Goal: Browse casually: Explore the website without a specific task or goal

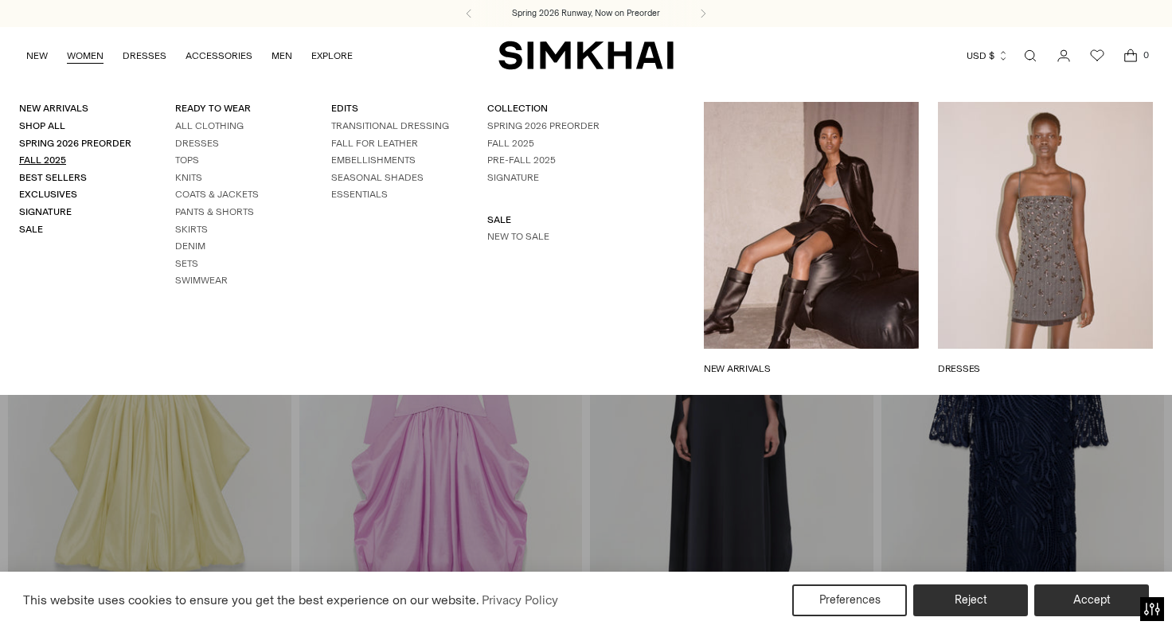
click at [57, 157] on link "Fall 2025" at bounding box center [42, 159] width 47 height 11
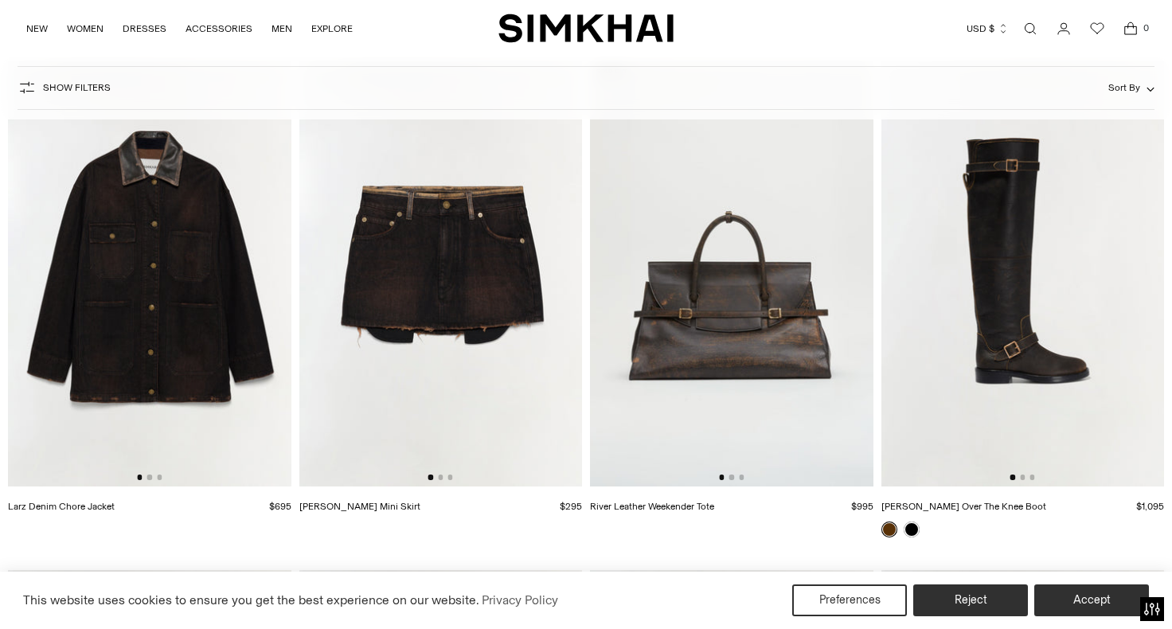
scroll to position [3217, 0]
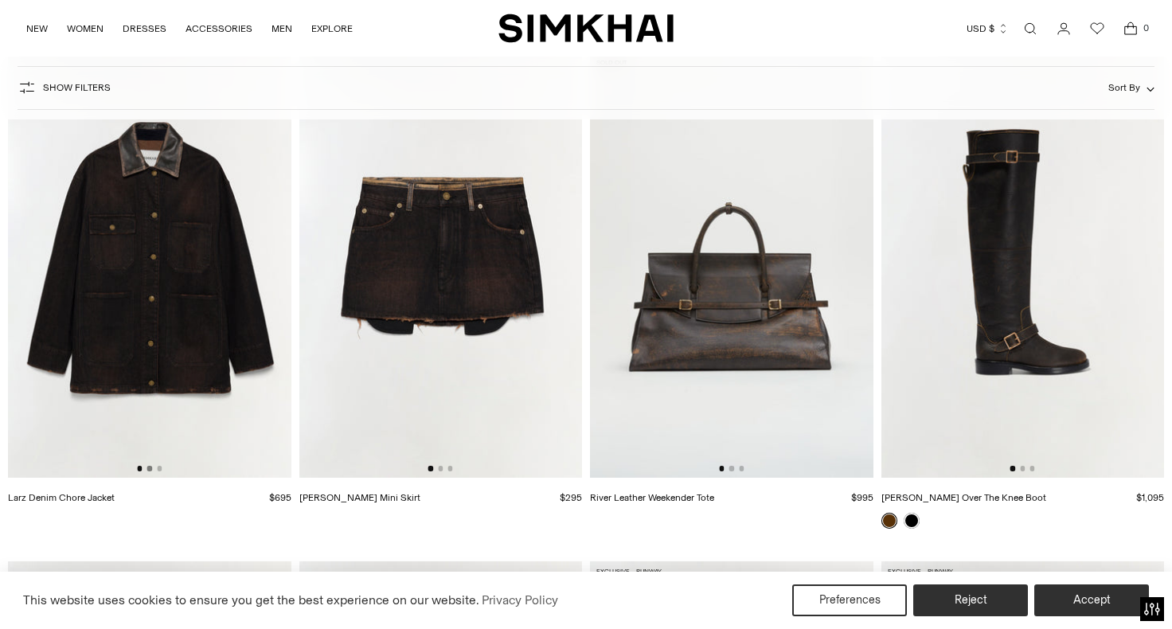
click at [151, 469] on button "Go to slide 2" at bounding box center [149, 468] width 5 height 5
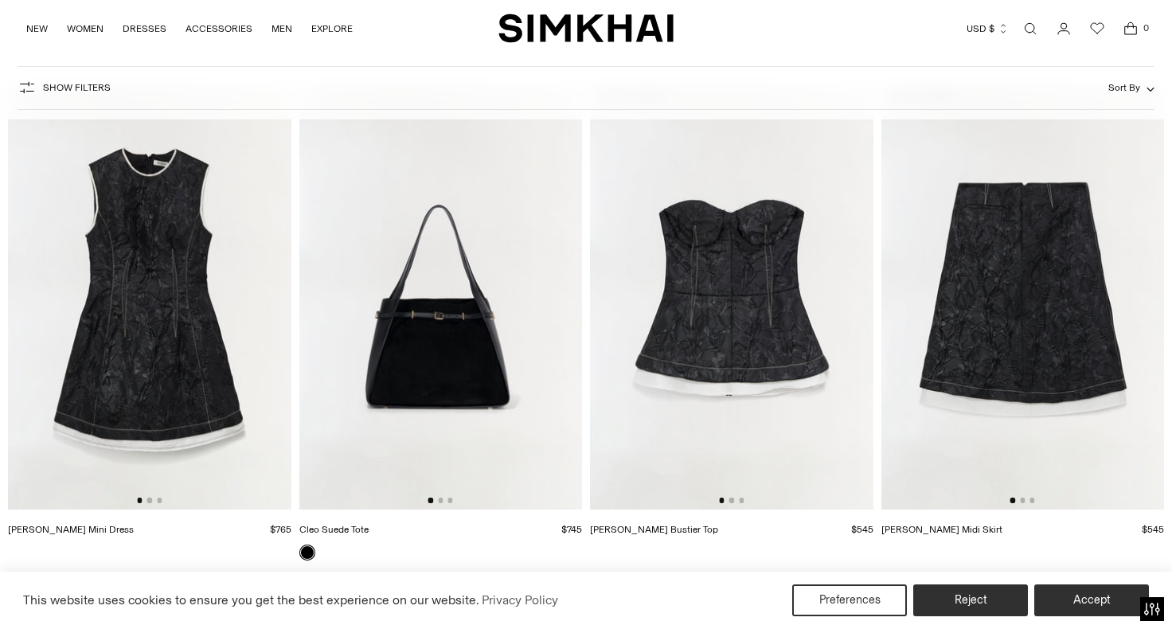
scroll to position [3697, 0]
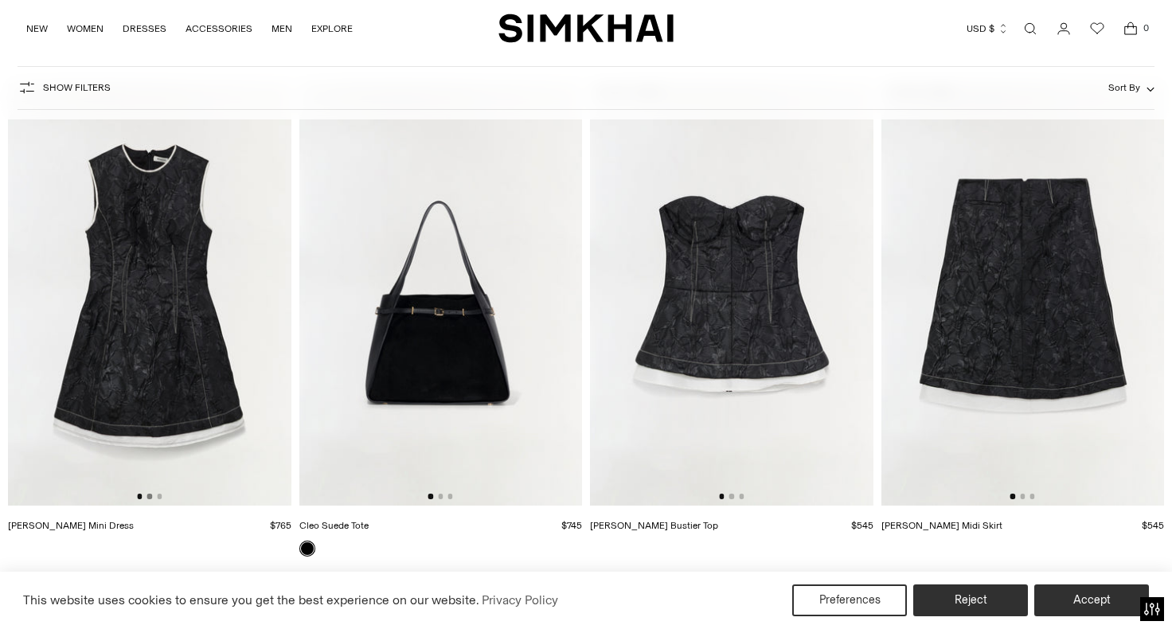
click at [149, 497] on button "Go to slide 2" at bounding box center [149, 495] width 5 height 5
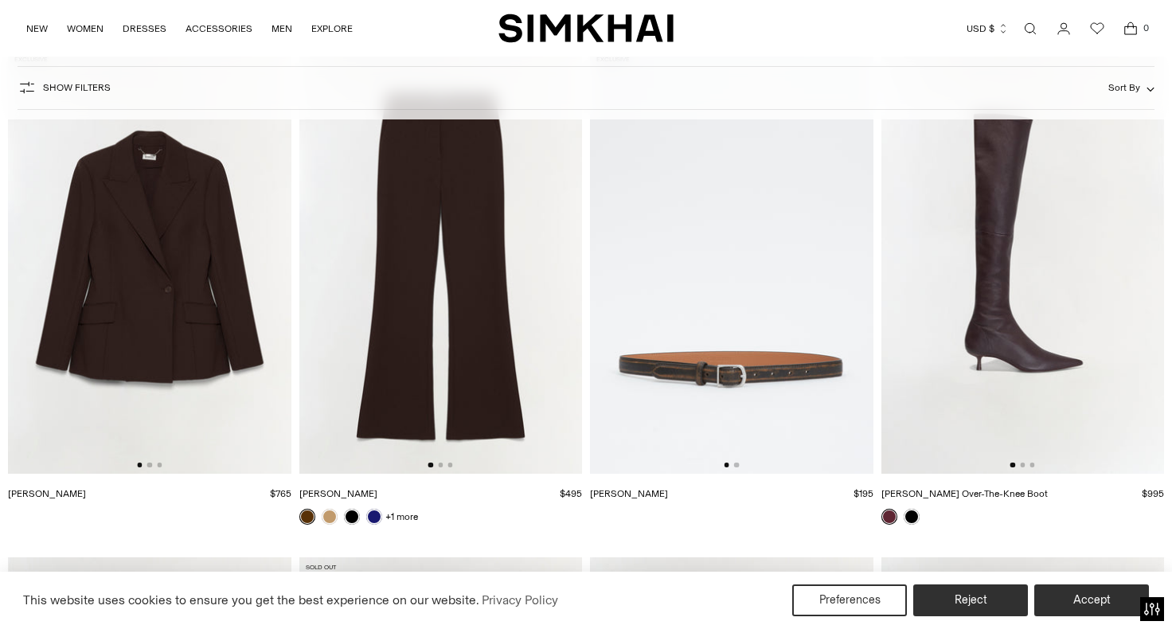
scroll to position [4237, 0]
click at [151, 463] on button "Go to slide 2" at bounding box center [149, 464] width 5 height 5
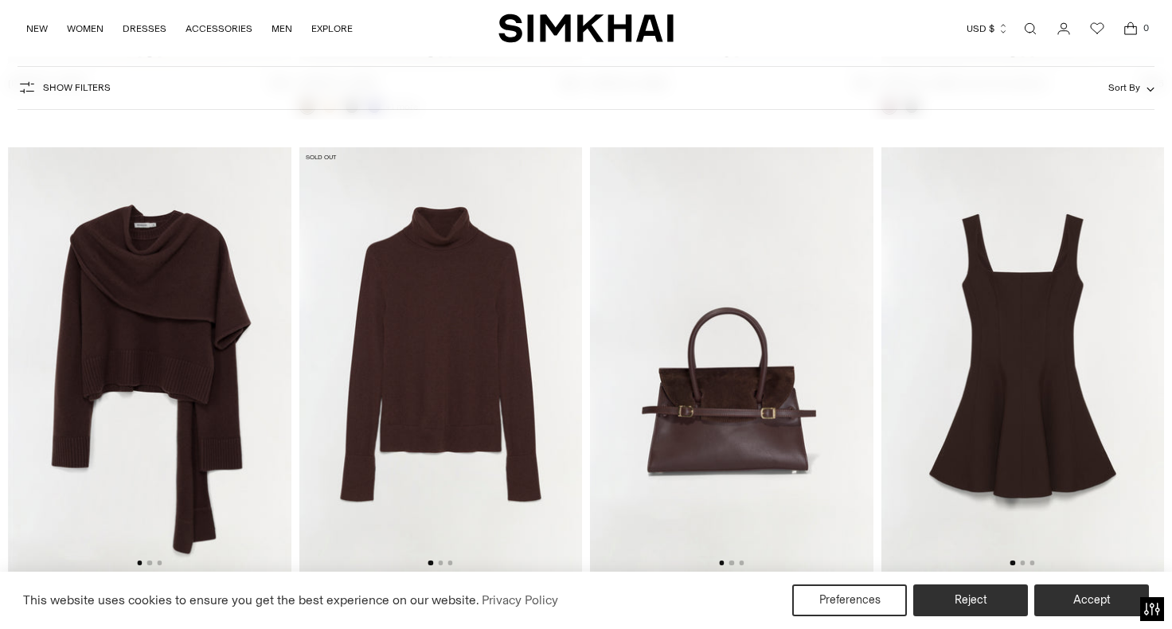
scroll to position [4744, 0]
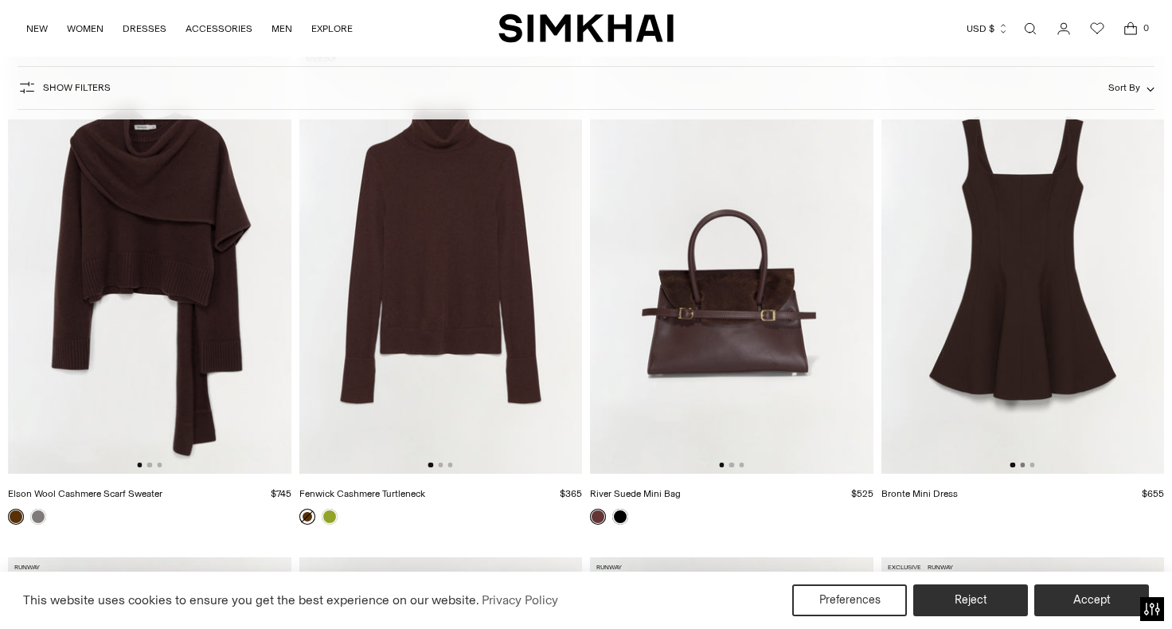
click at [1024, 465] on button "Go to slide 2" at bounding box center [1022, 464] width 5 height 5
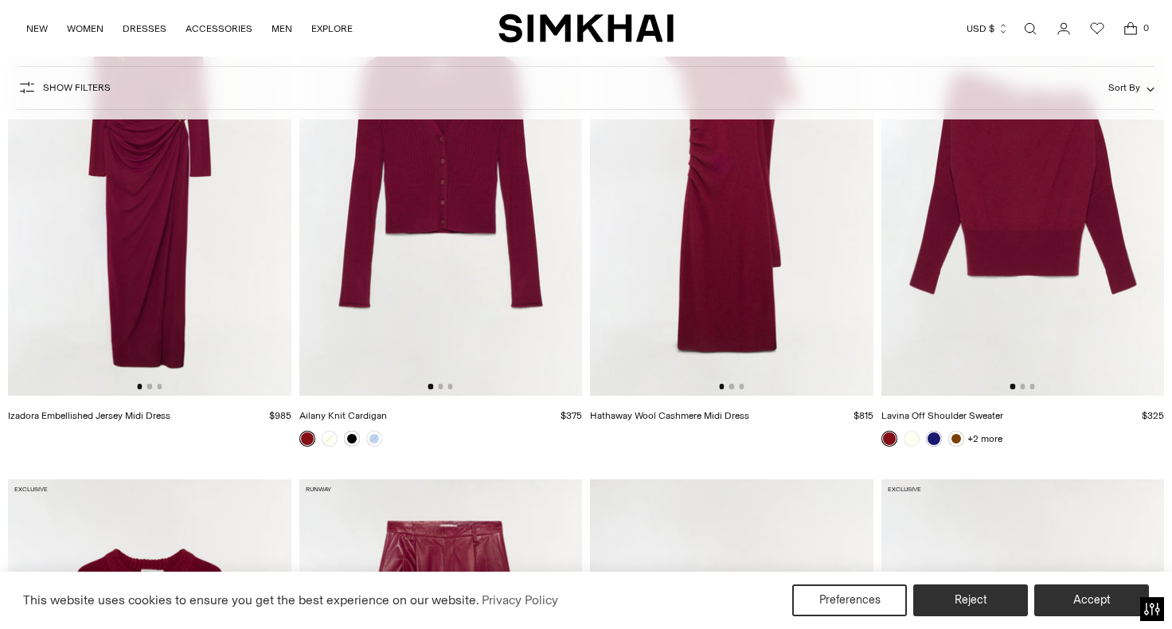
scroll to position [7255, 0]
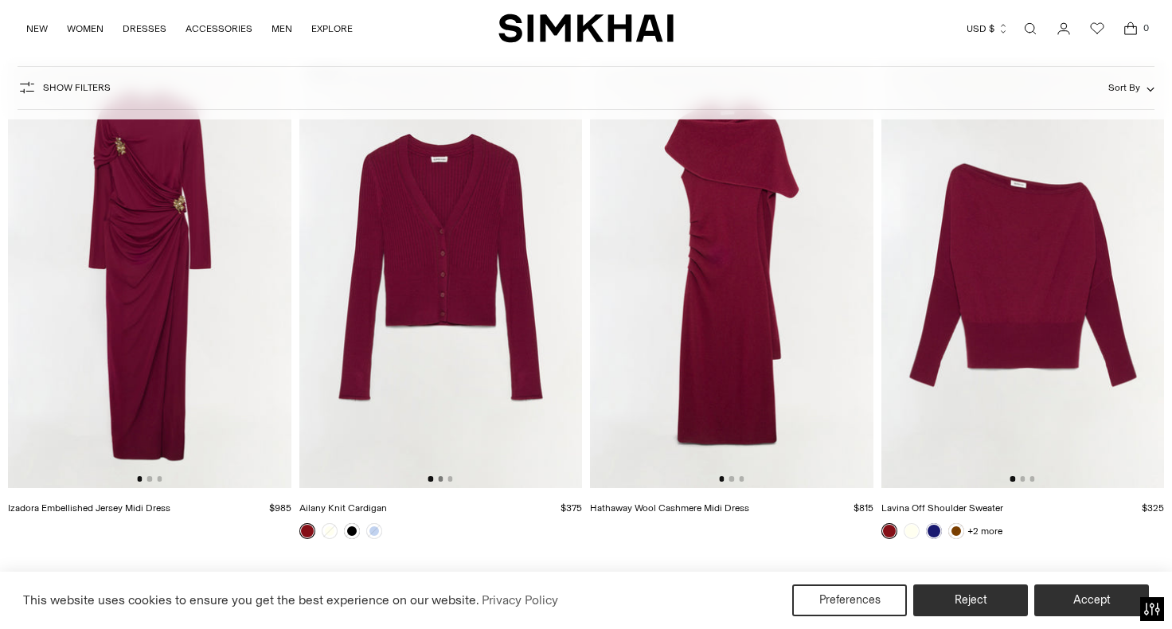
click at [443, 477] on button "Go to slide 2" at bounding box center [440, 478] width 5 height 5
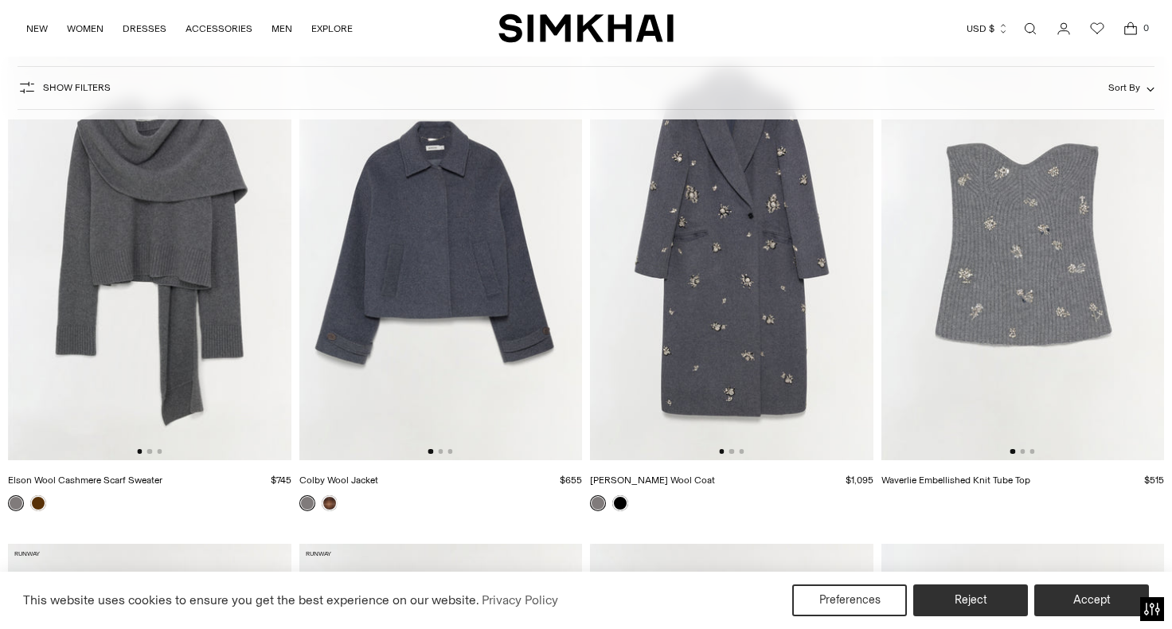
scroll to position [8777, 0]
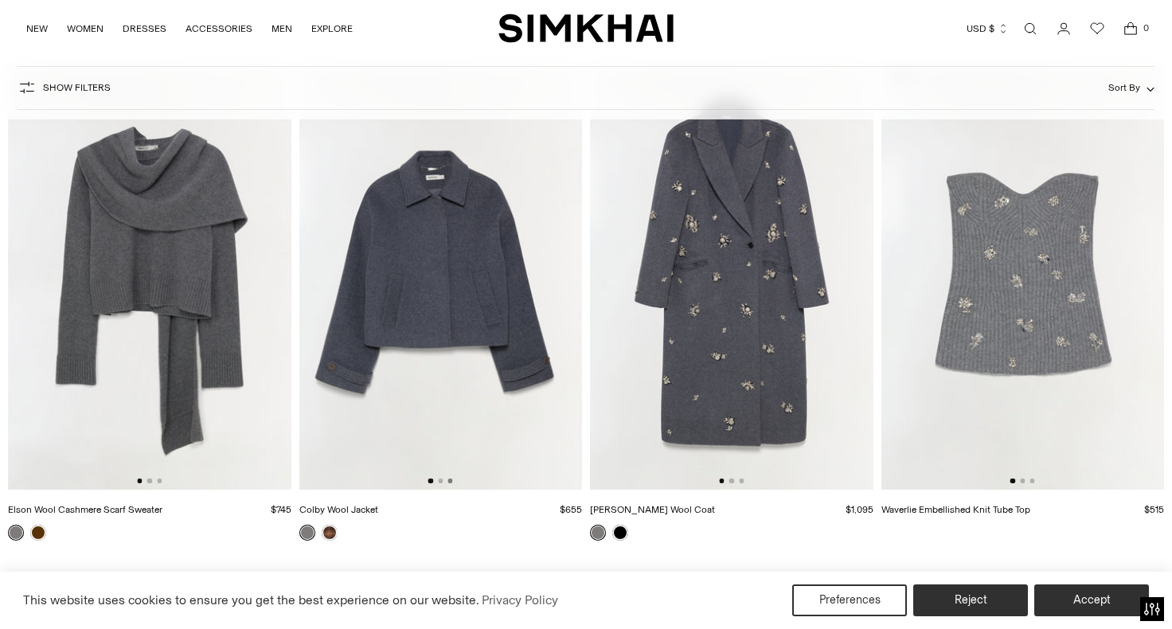
click at [448, 481] on button "Go to slide 3" at bounding box center [449, 480] width 5 height 5
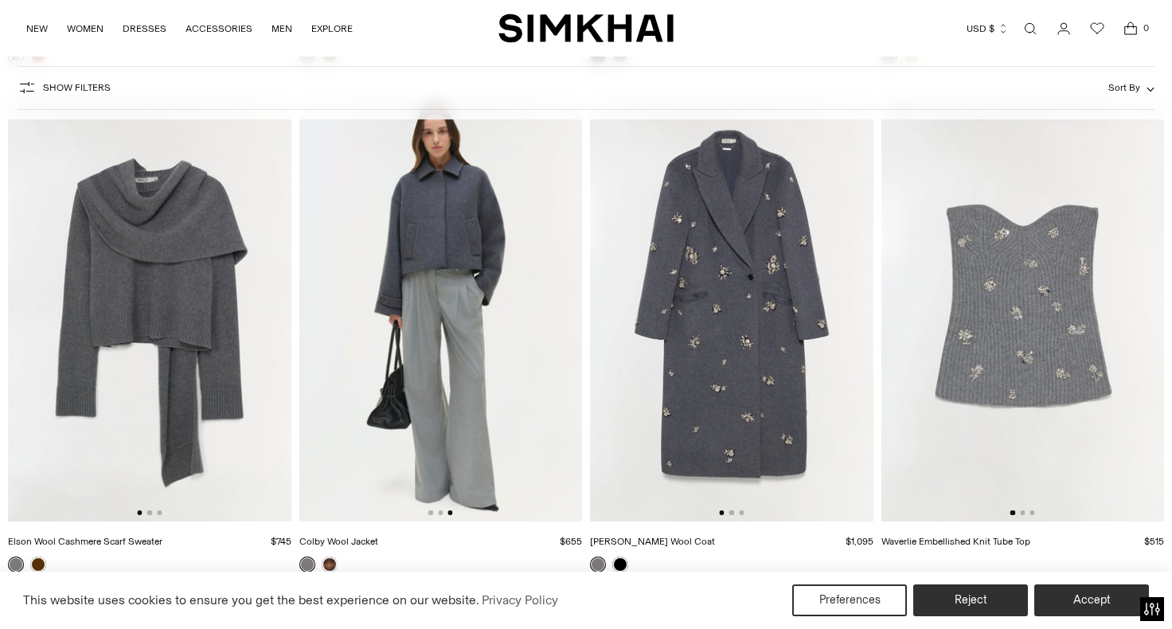
scroll to position [8741, 0]
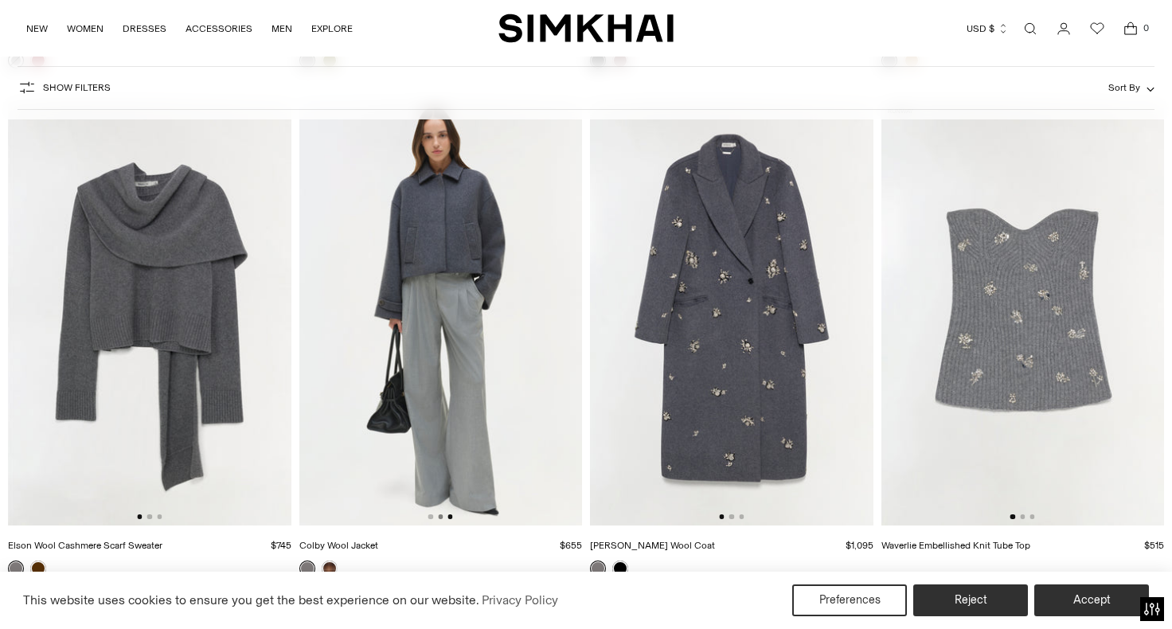
click at [439, 516] on button "Go to slide 2" at bounding box center [440, 516] width 5 height 5
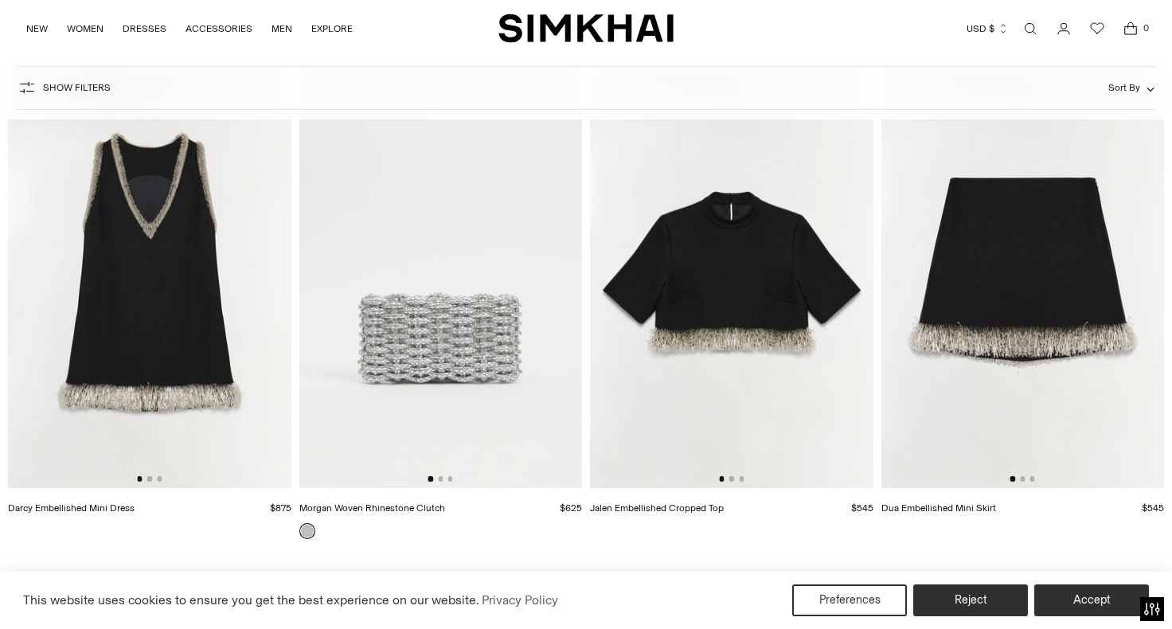
scroll to position [9797, 0]
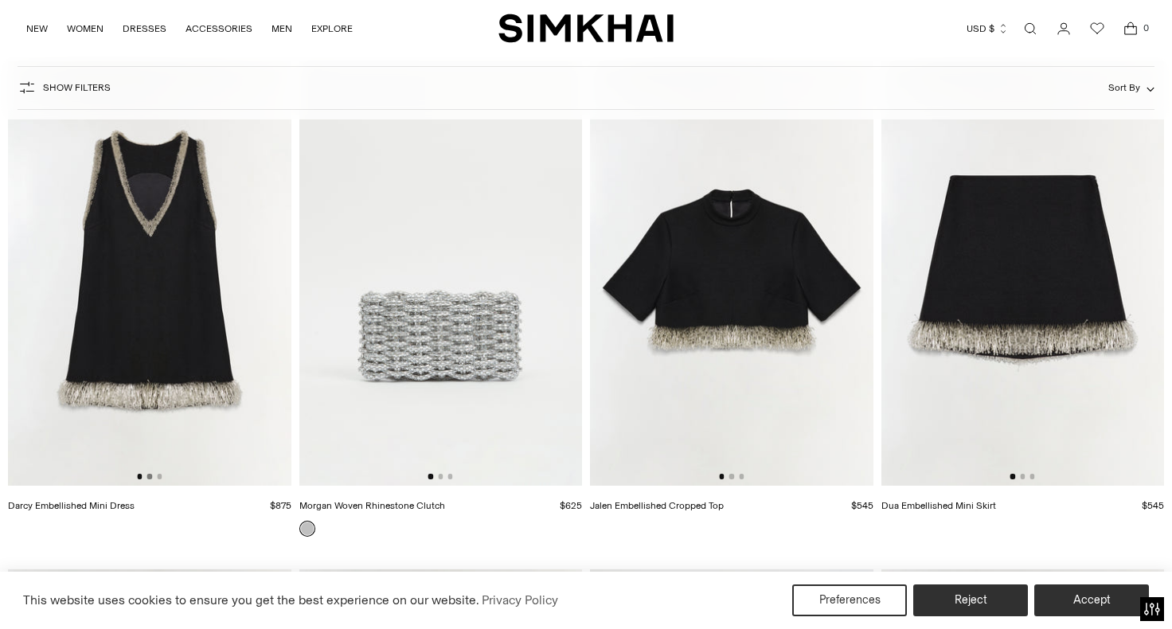
click at [150, 477] on button "Go to slide 2" at bounding box center [149, 476] width 5 height 5
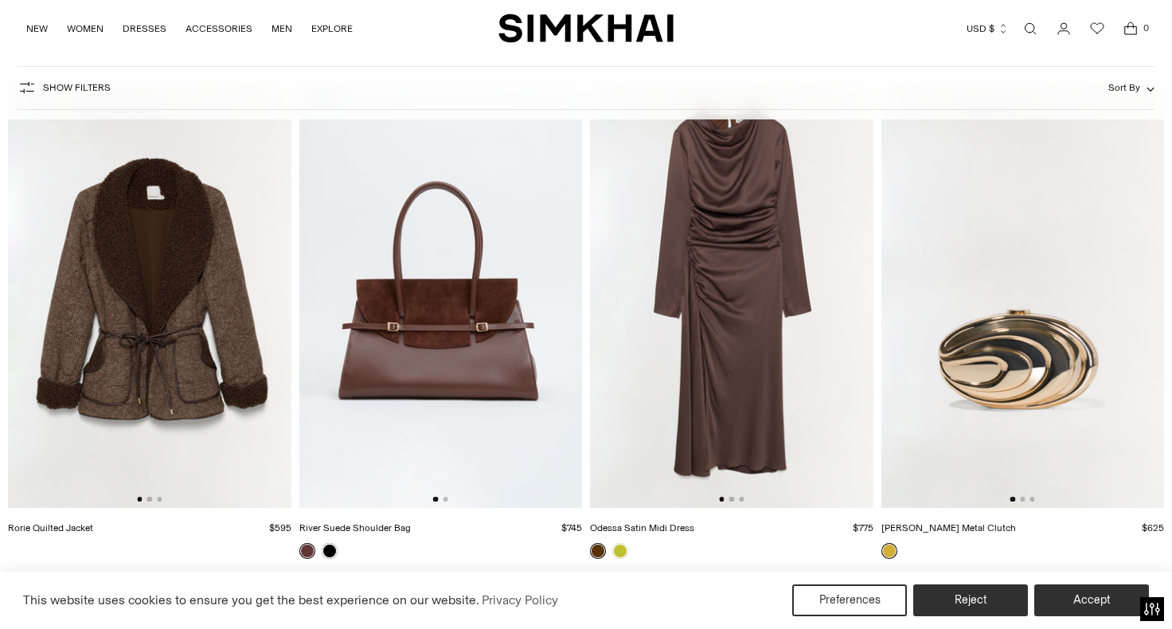
scroll to position [10835, 0]
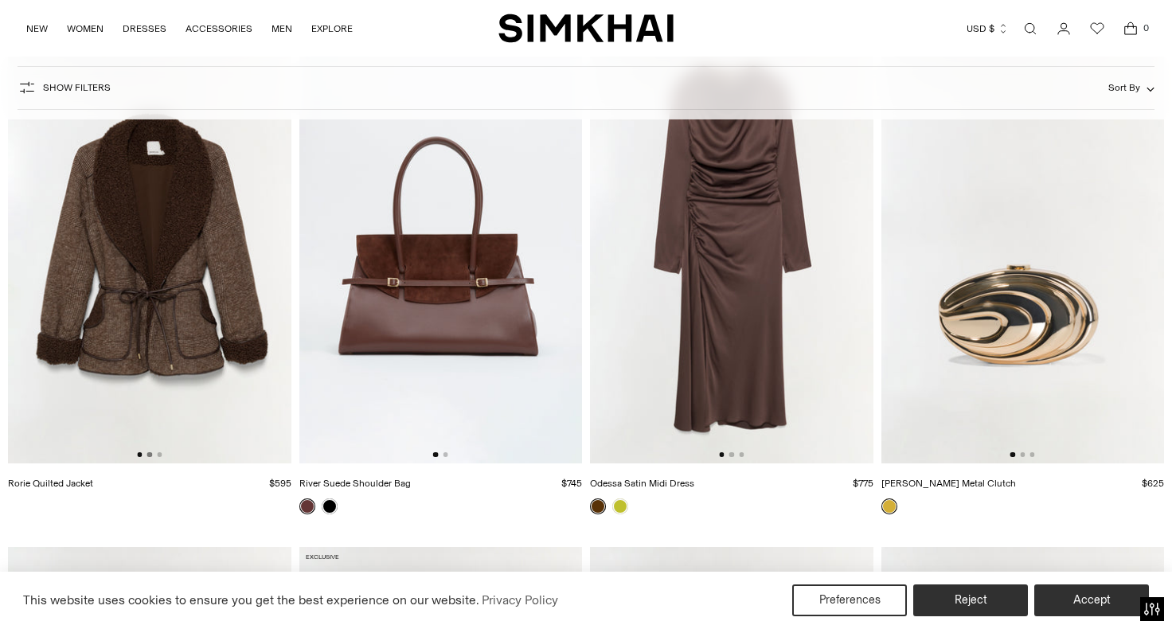
click at [149, 453] on button "Go to slide 2" at bounding box center [149, 454] width 5 height 5
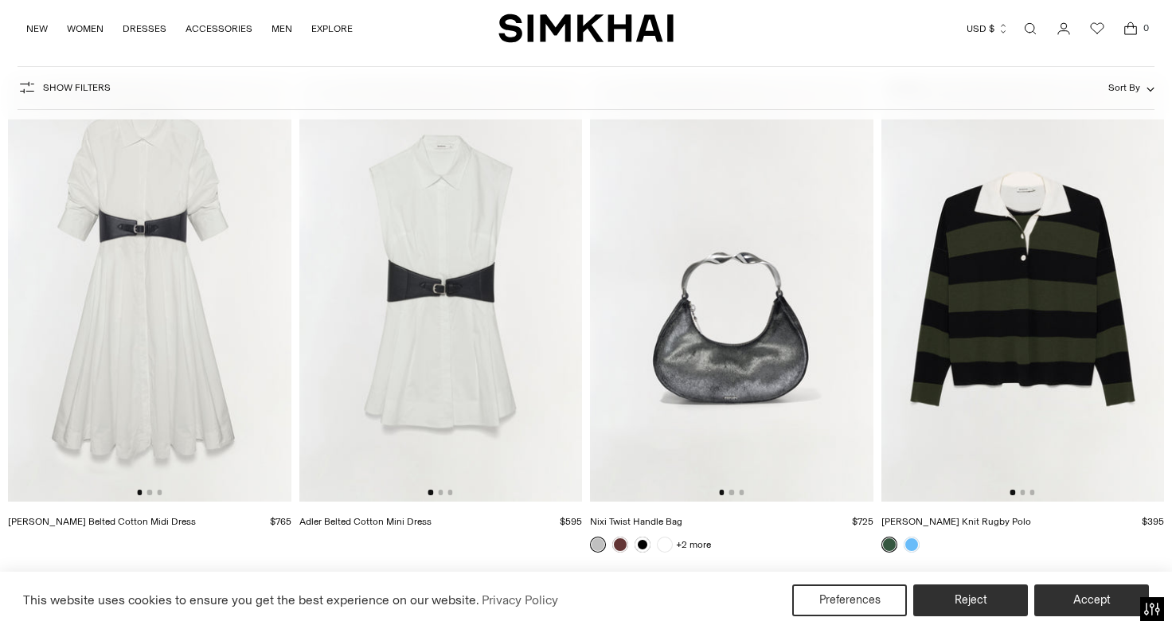
scroll to position [11814, 0]
click at [443, 493] on button "Go to slide 2" at bounding box center [440, 491] width 5 height 5
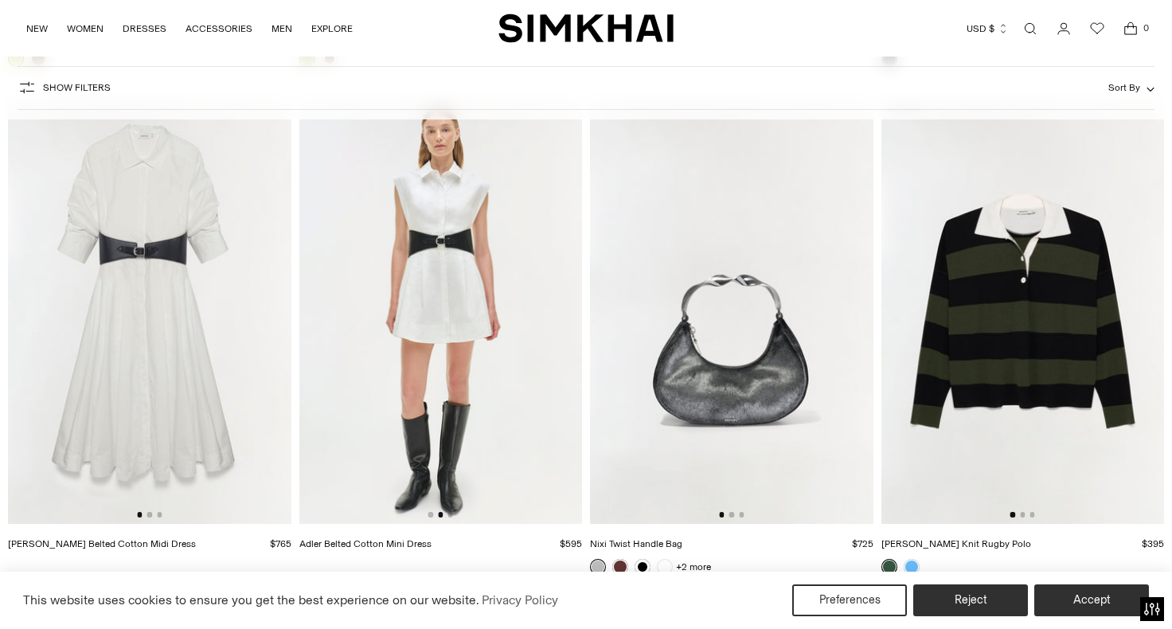
scroll to position [11788, 0]
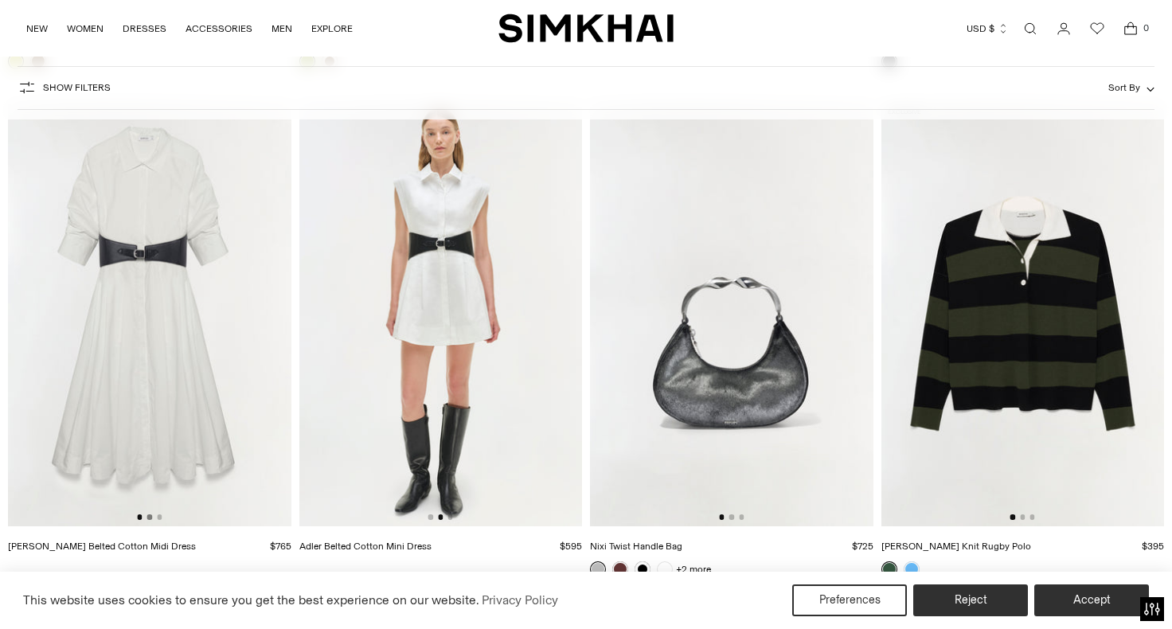
click at [149, 517] on button "Go to slide 2" at bounding box center [149, 516] width 5 height 5
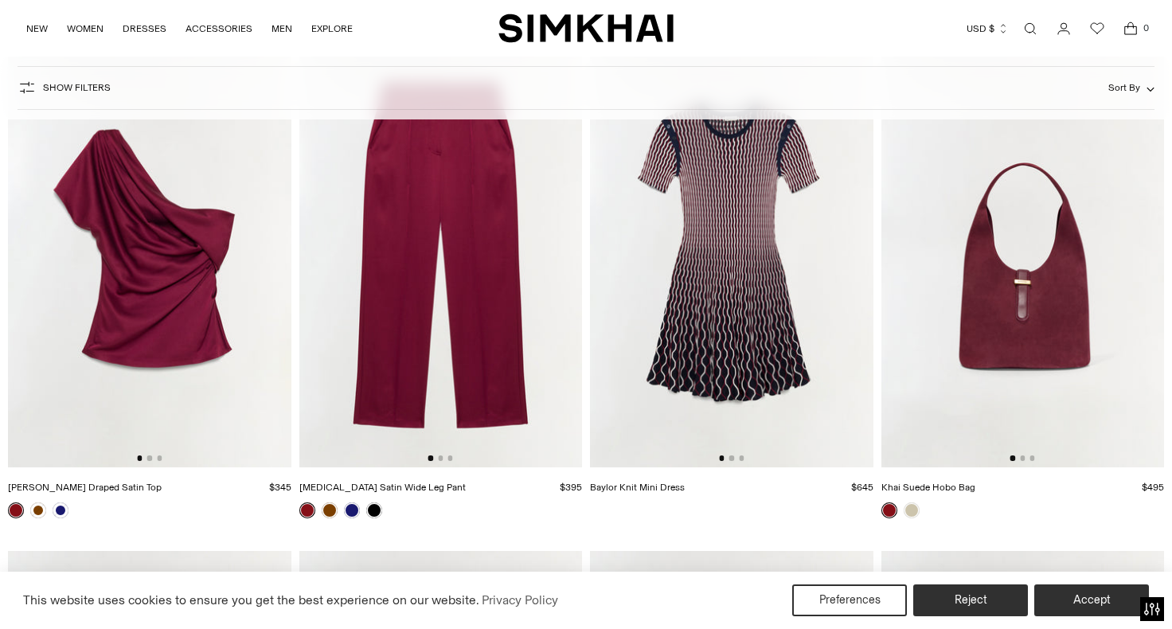
scroll to position [13871, 0]
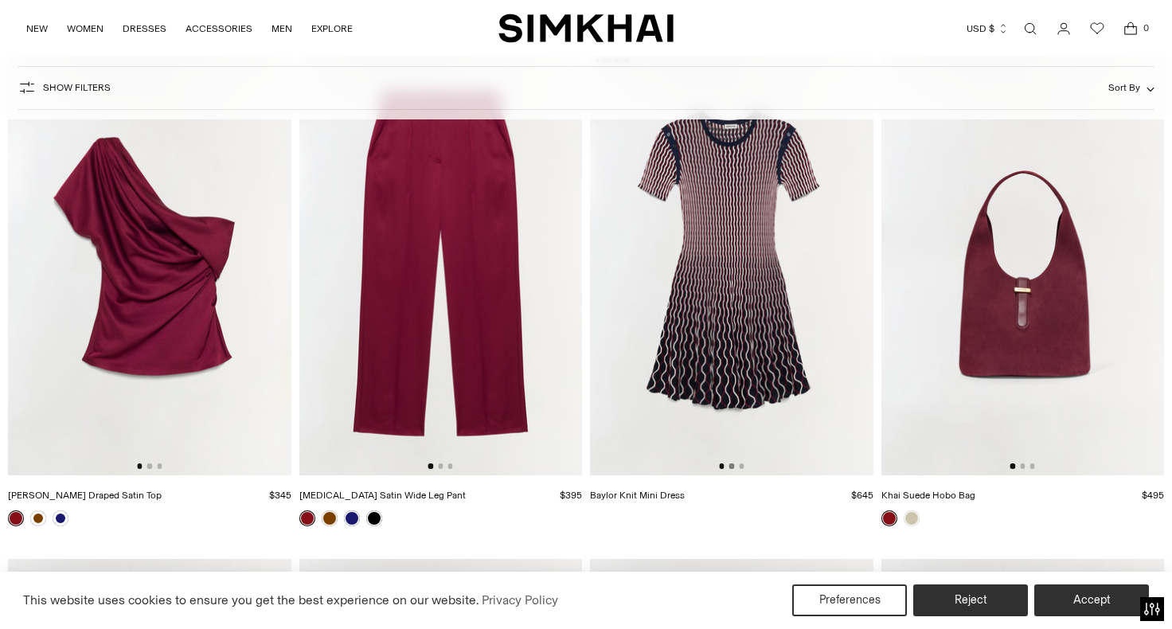
click at [732, 465] on button "Go to slide 2" at bounding box center [731, 465] width 5 height 5
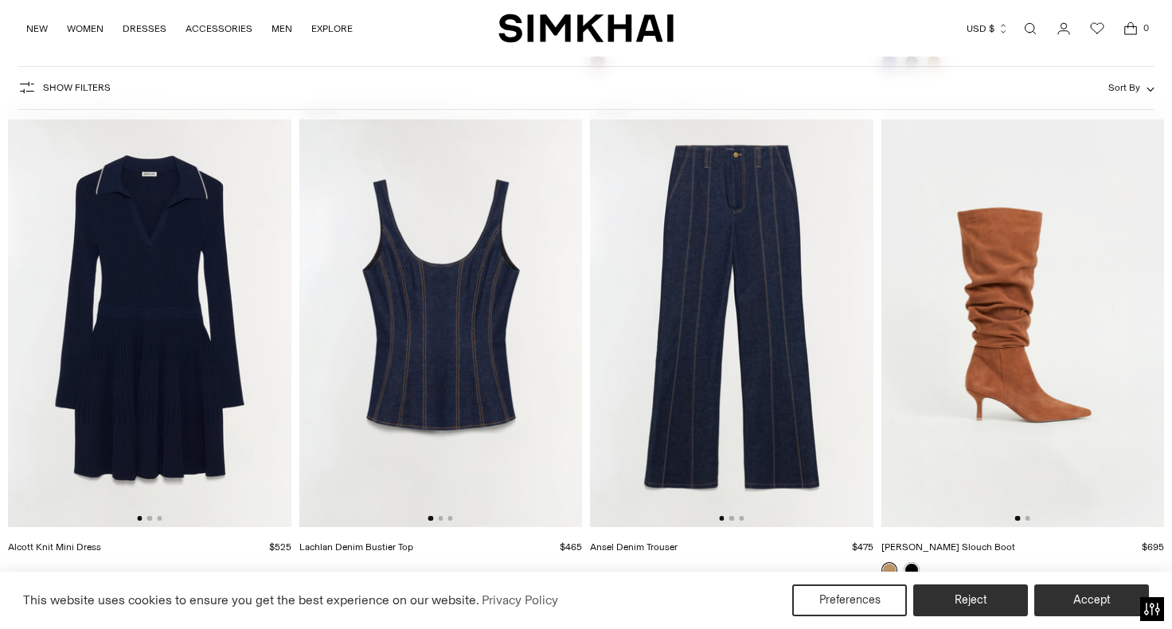
scroll to position [14874, 0]
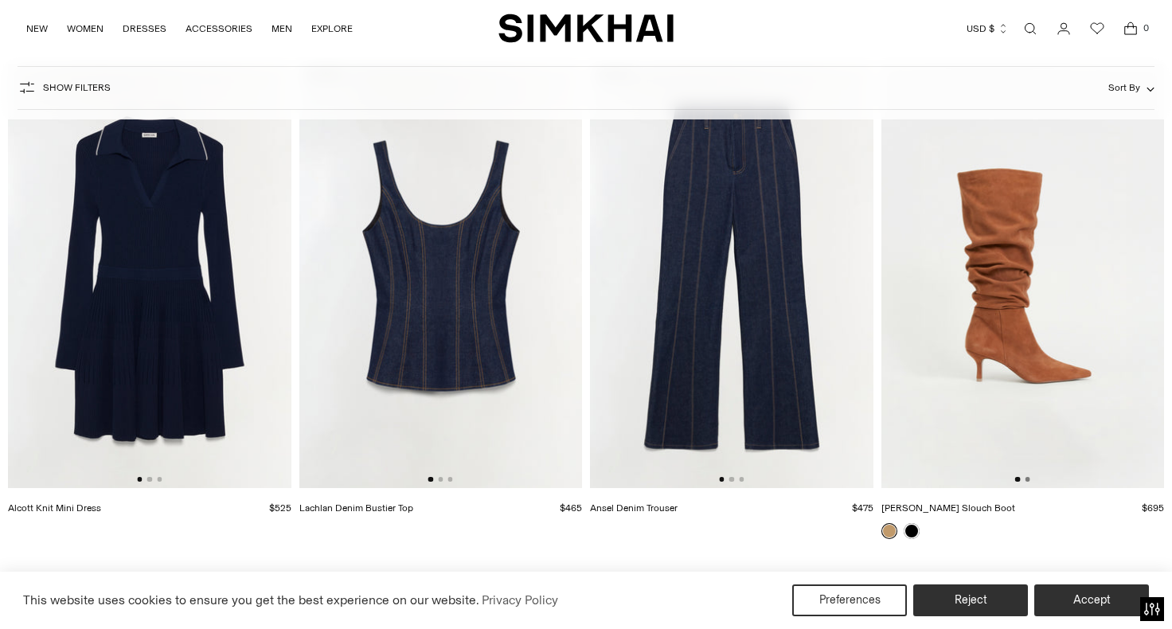
click at [1027, 480] on button "Go to slide 2" at bounding box center [1026, 479] width 5 height 5
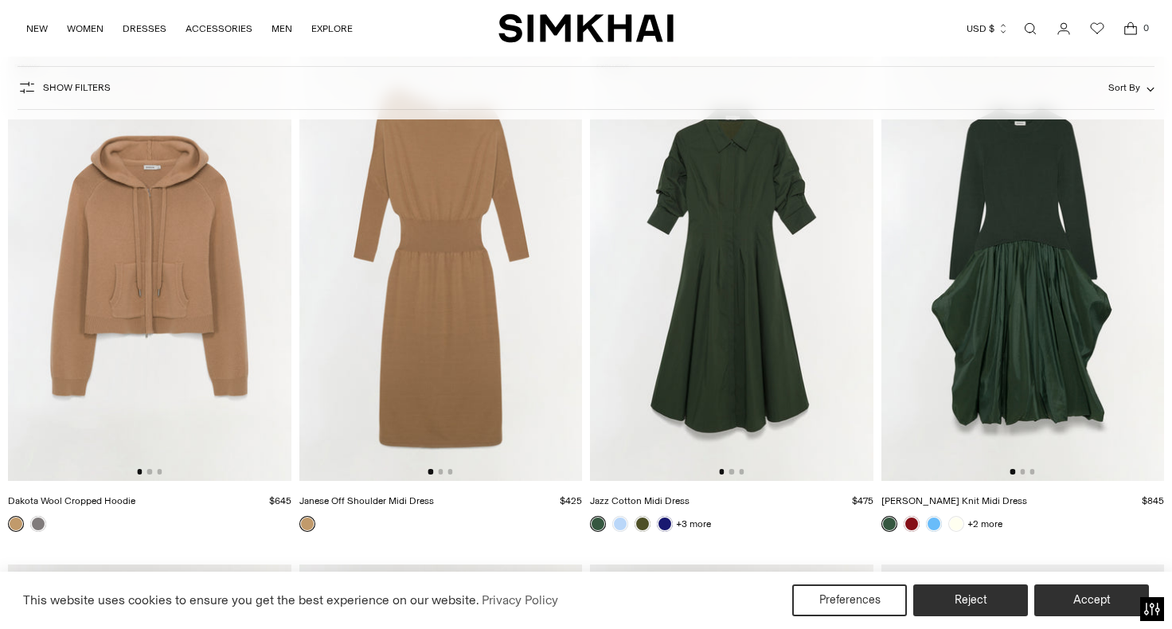
scroll to position [15868, 0]
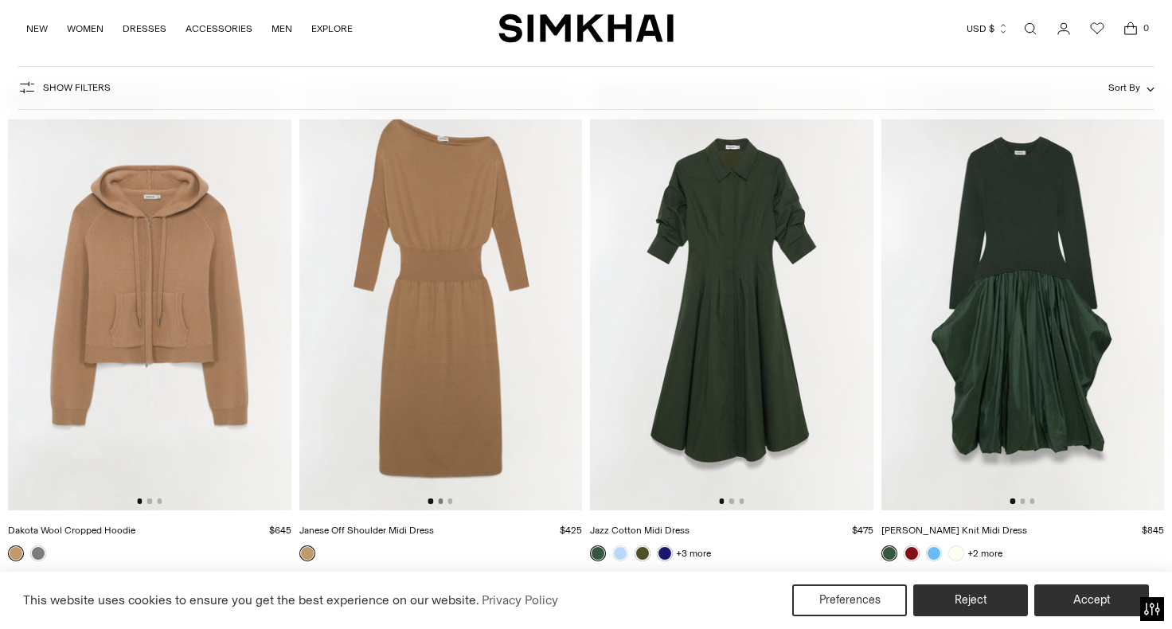
click at [441, 501] on button "Go to slide 2" at bounding box center [440, 500] width 5 height 5
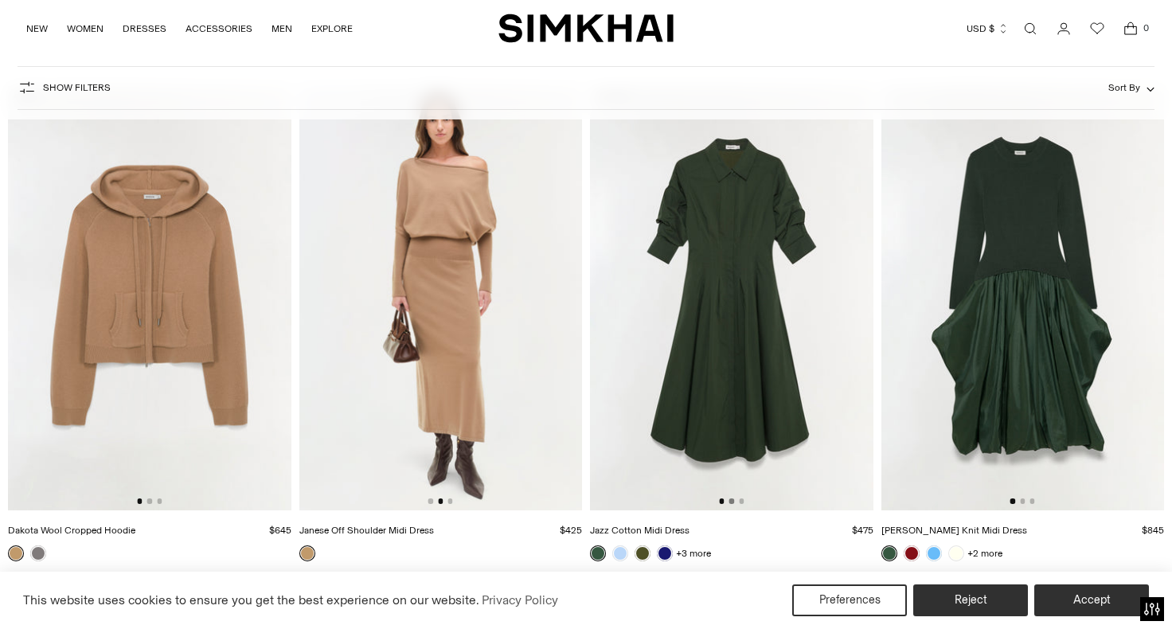
click at [733, 502] on button "Go to slide 2" at bounding box center [731, 500] width 5 height 5
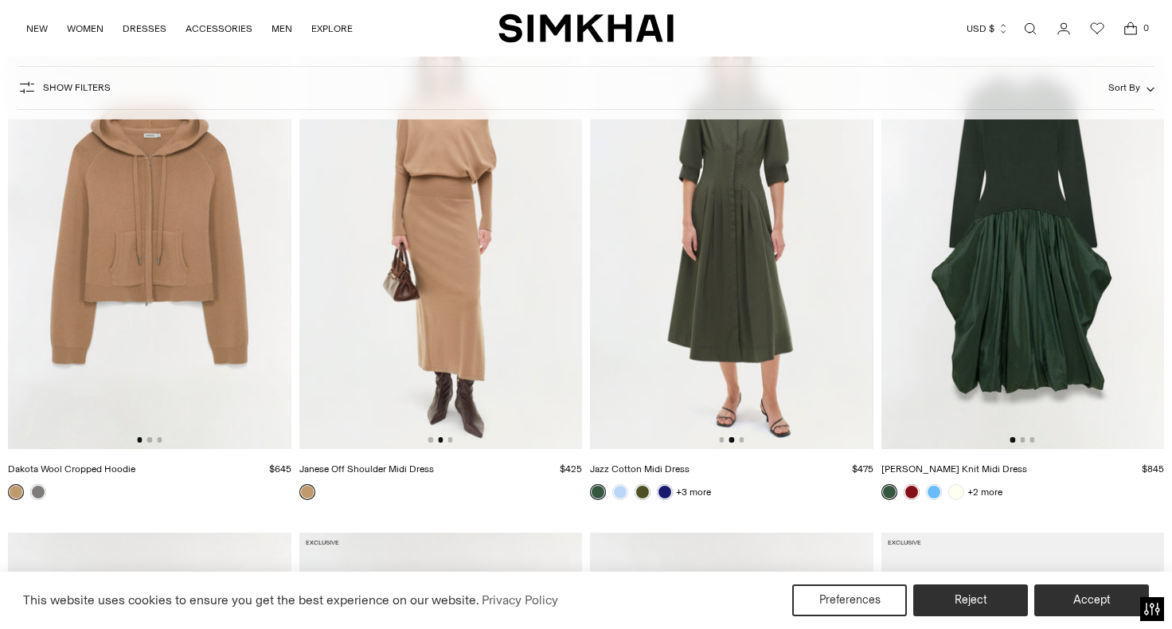
scroll to position [15938, 0]
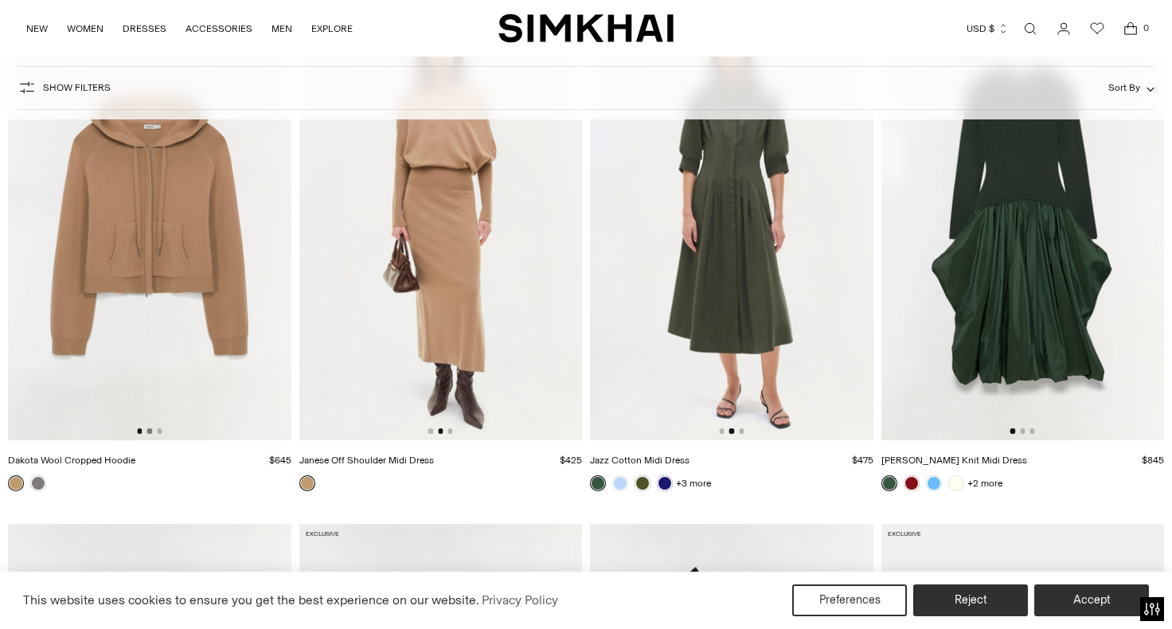
click at [150, 431] on button "Go to slide 2" at bounding box center [149, 430] width 5 height 5
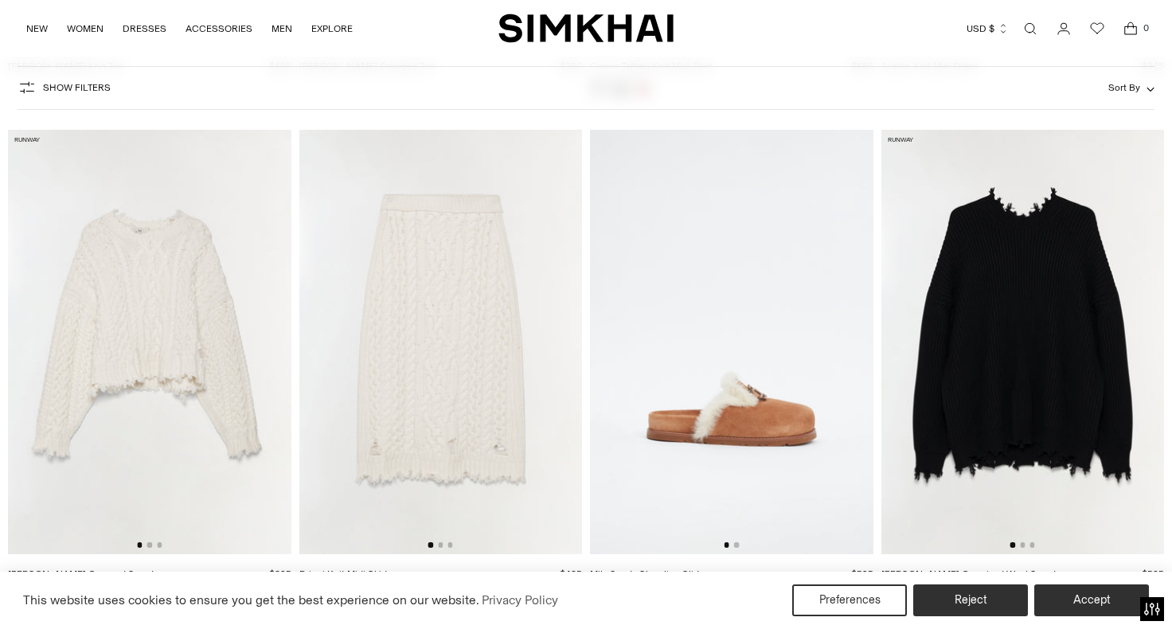
scroll to position [18133, 0]
